Goal: Transaction & Acquisition: Obtain resource

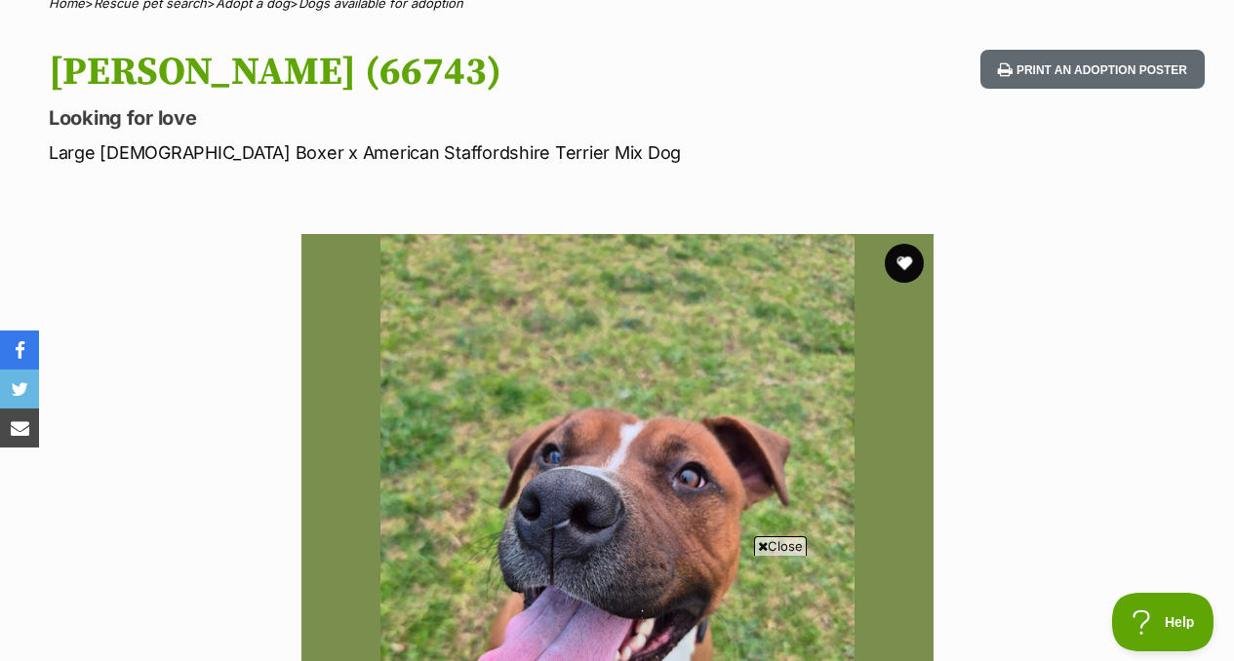
scroll to position [38, 0]
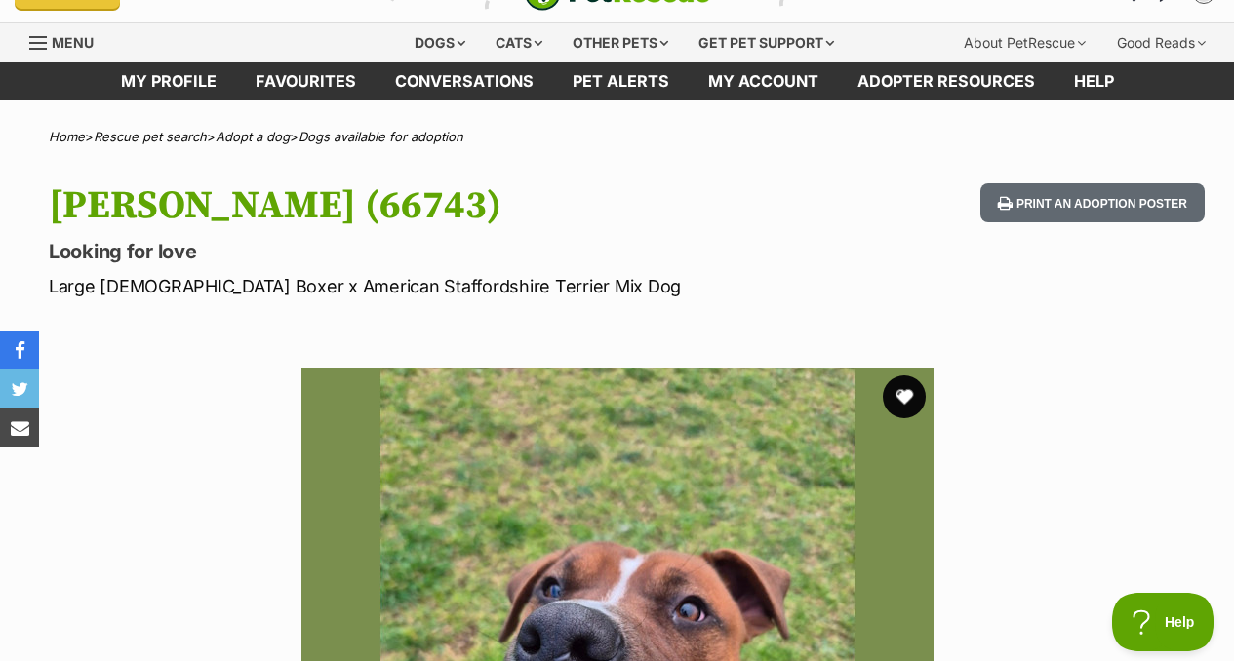
click at [894, 385] on button "favourite" at bounding box center [904, 397] width 43 height 43
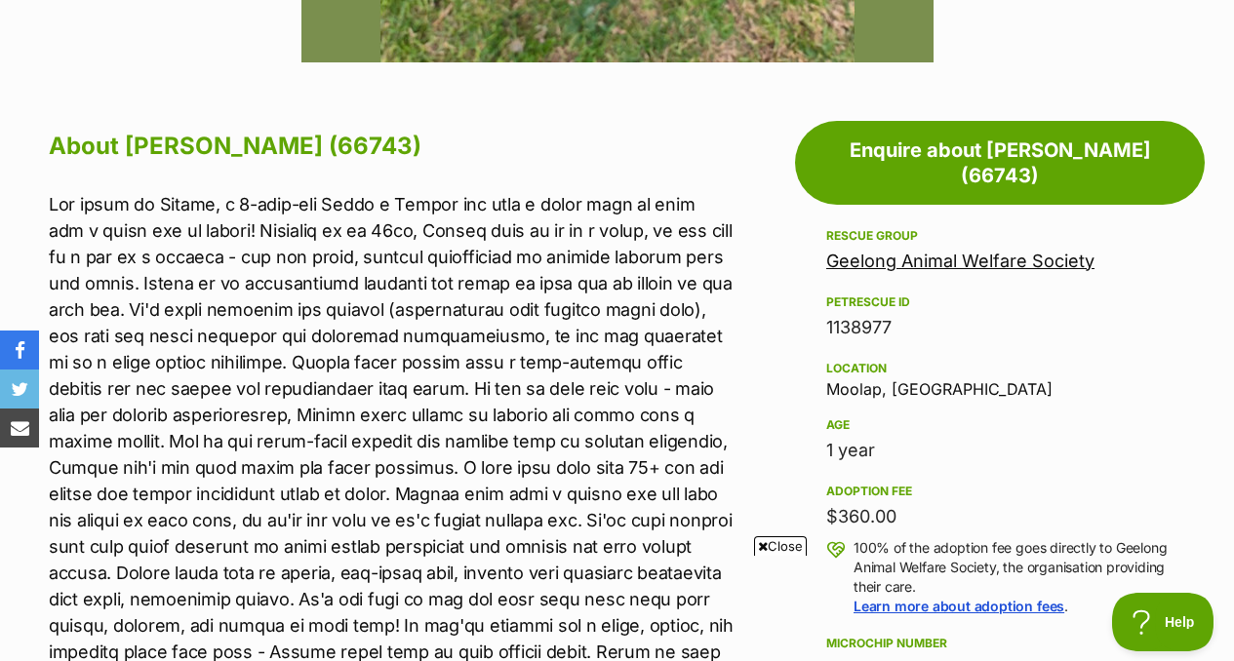
scroll to position [979, 0]
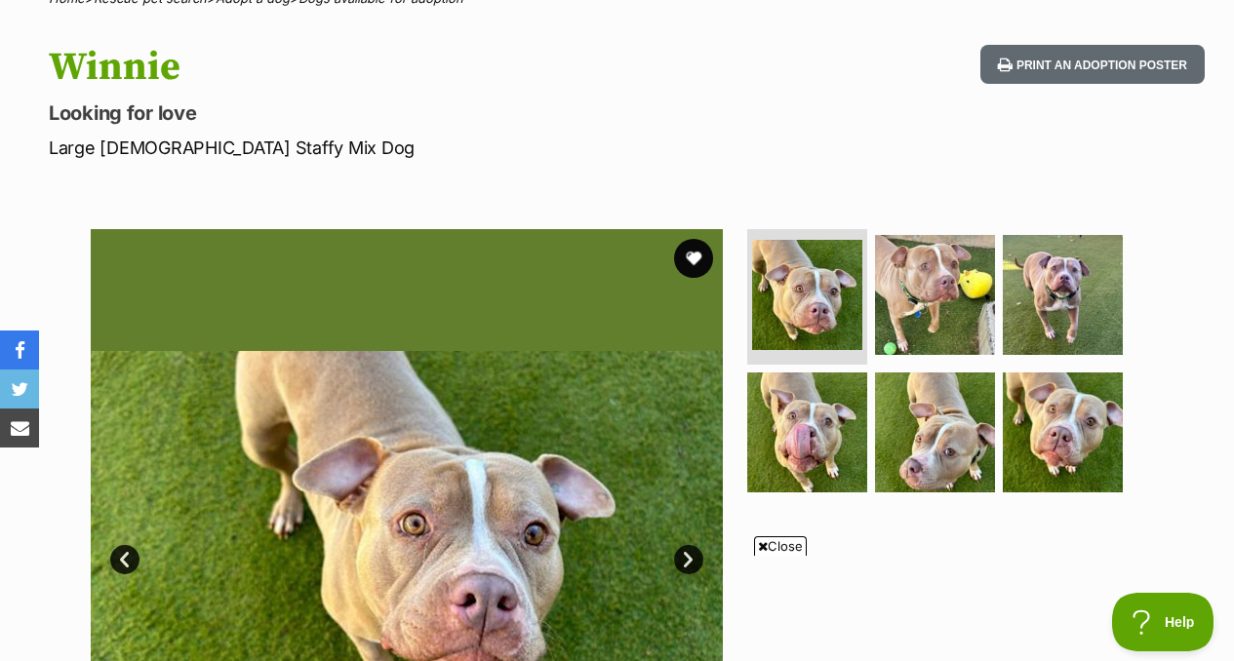
scroll to position [83, 0]
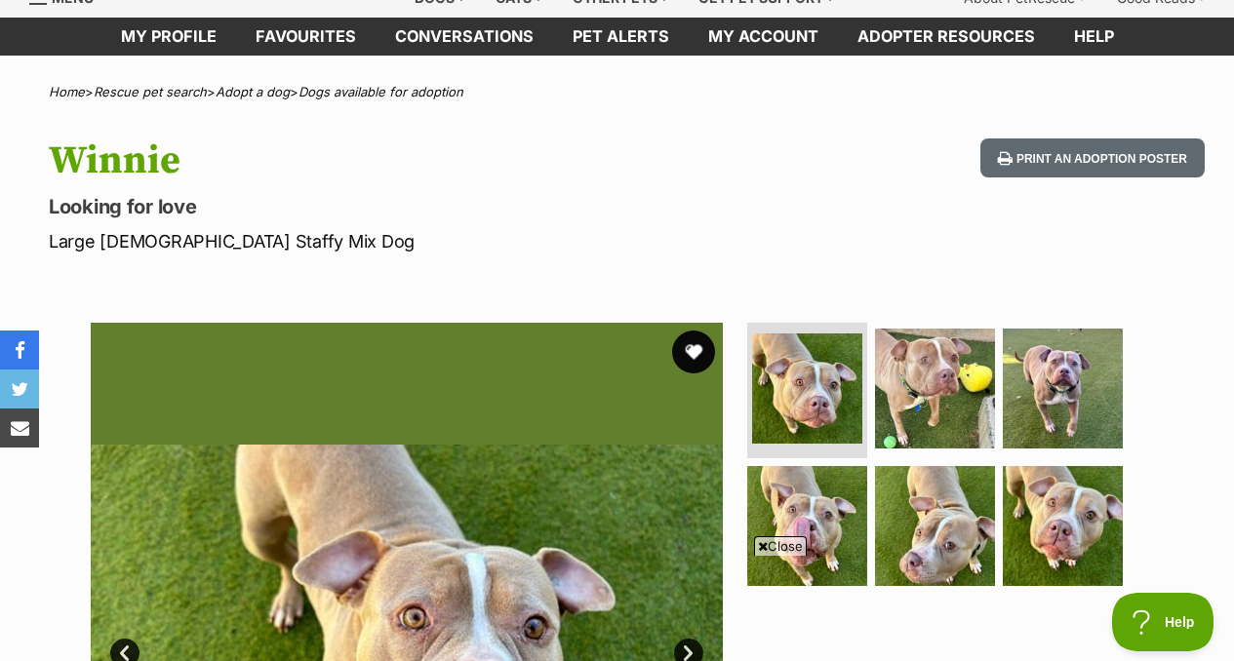
click at [692, 351] on button "favourite" at bounding box center [693, 352] width 43 height 43
